Goal: Transaction & Acquisition: Subscribe to service/newsletter

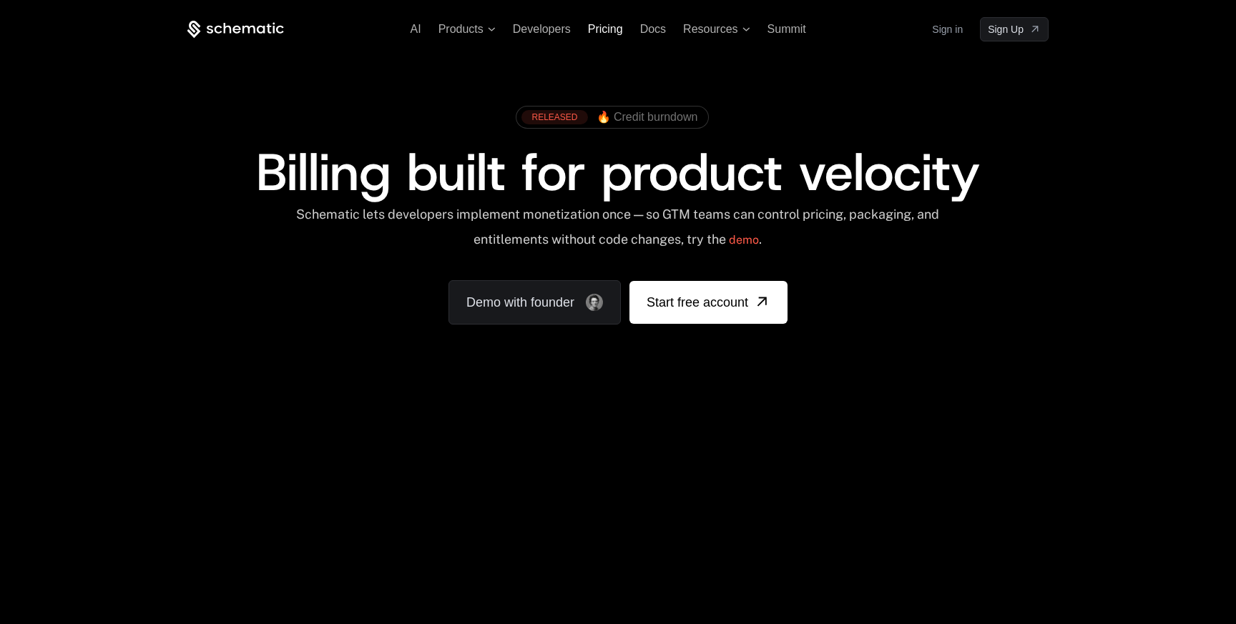
click at [610, 26] on span "Pricing" at bounding box center [605, 29] width 35 height 12
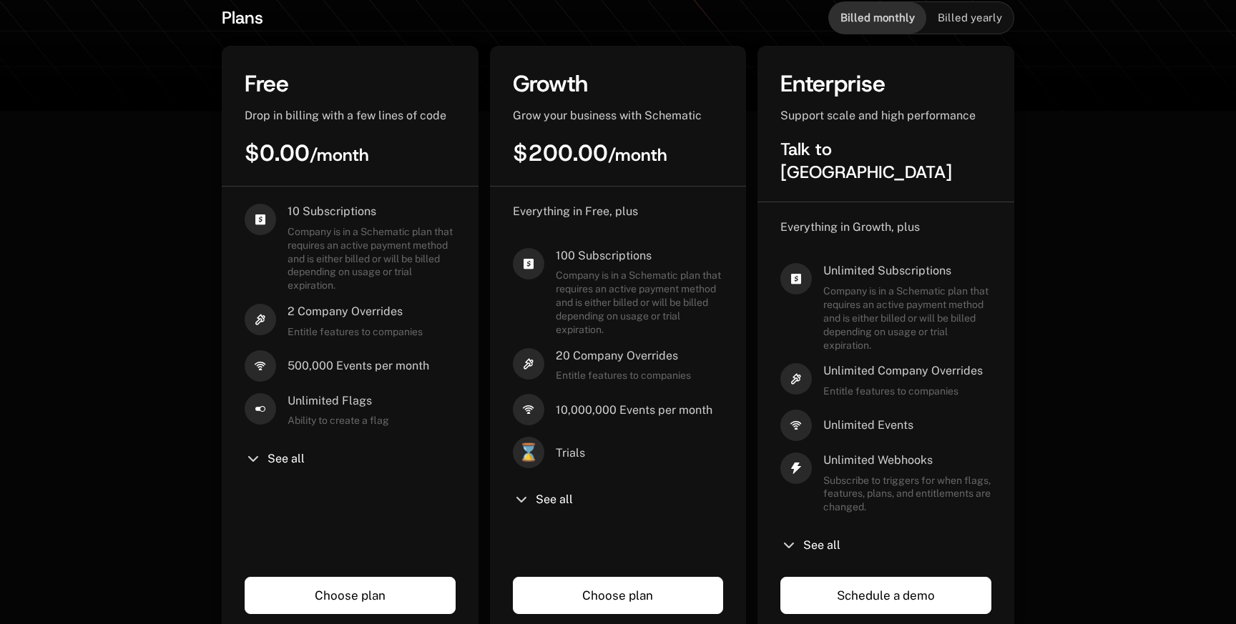
scroll to position [363, 0]
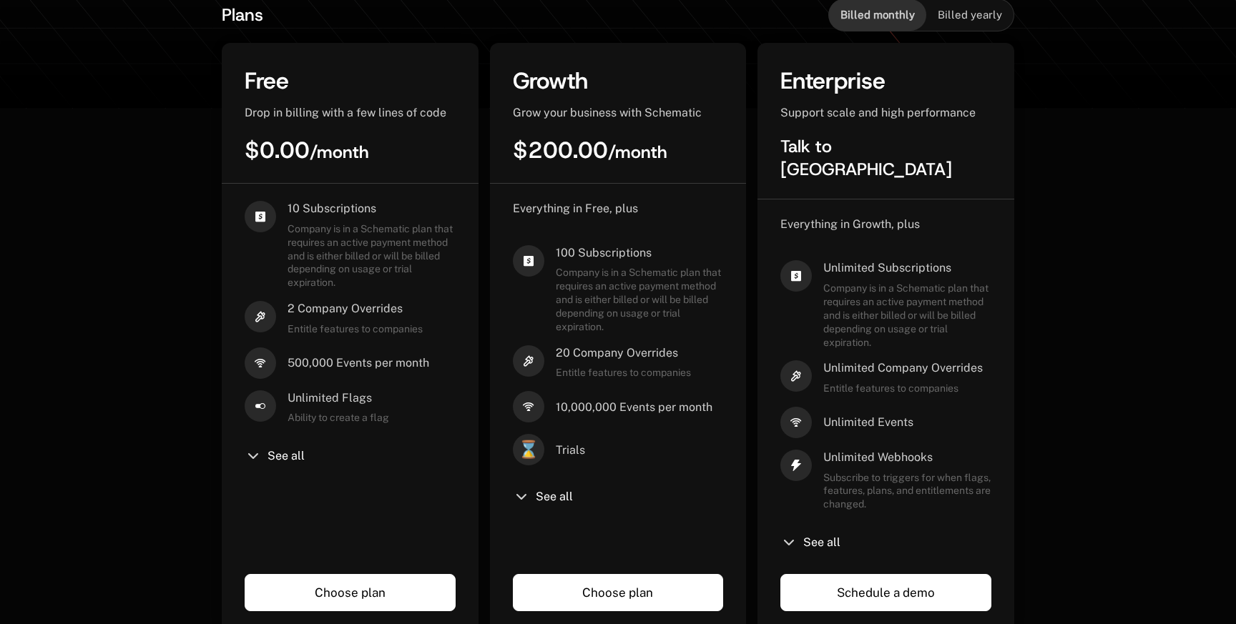
click at [574, 574] on link "Choose plan" at bounding box center [618, 592] width 211 height 37
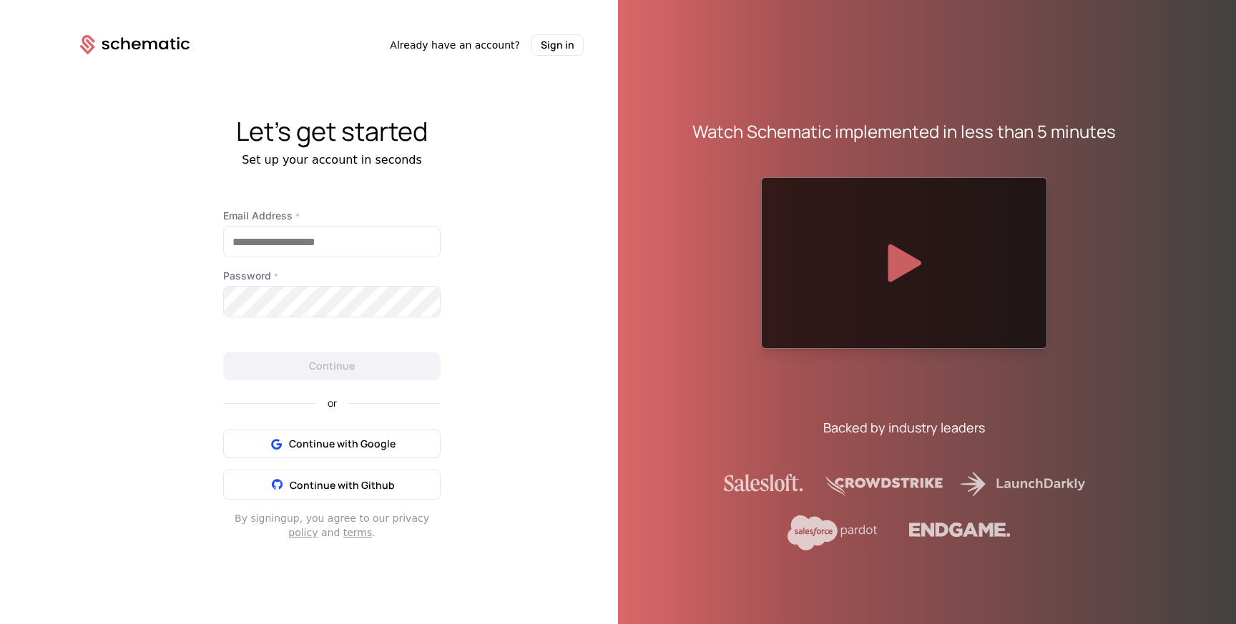
click at [923, 265] on div at bounding box center [904, 263] width 286 height 172
